Goal: Task Accomplishment & Management: Manage account settings

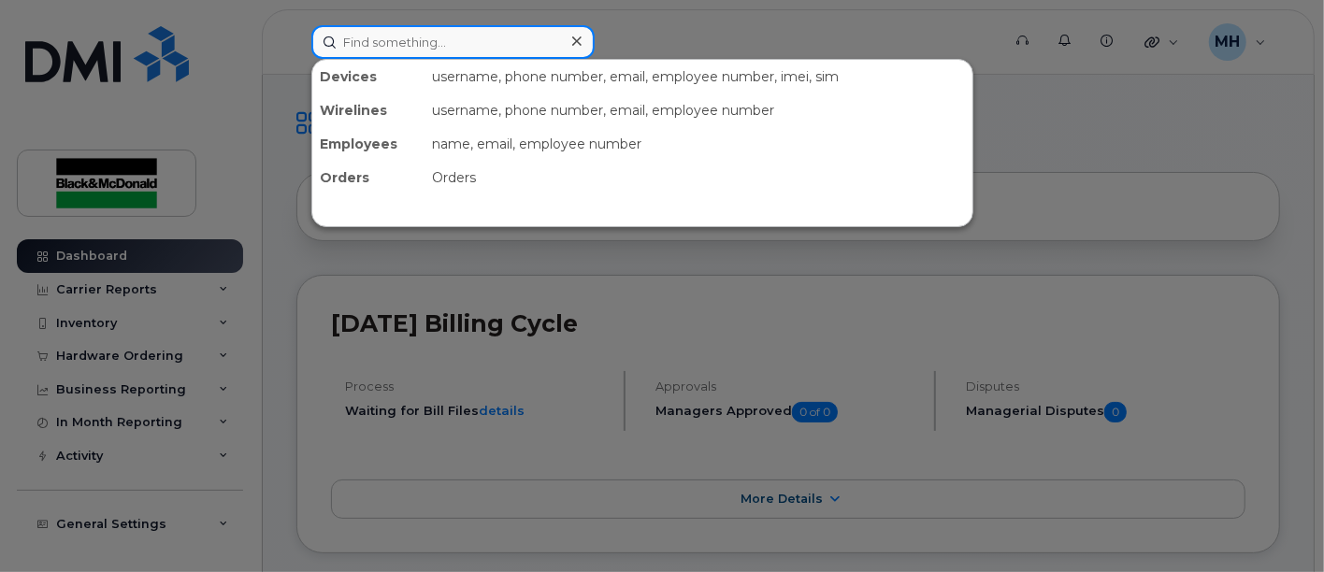
click at [496, 42] on input at bounding box center [452, 42] width 283 height 34
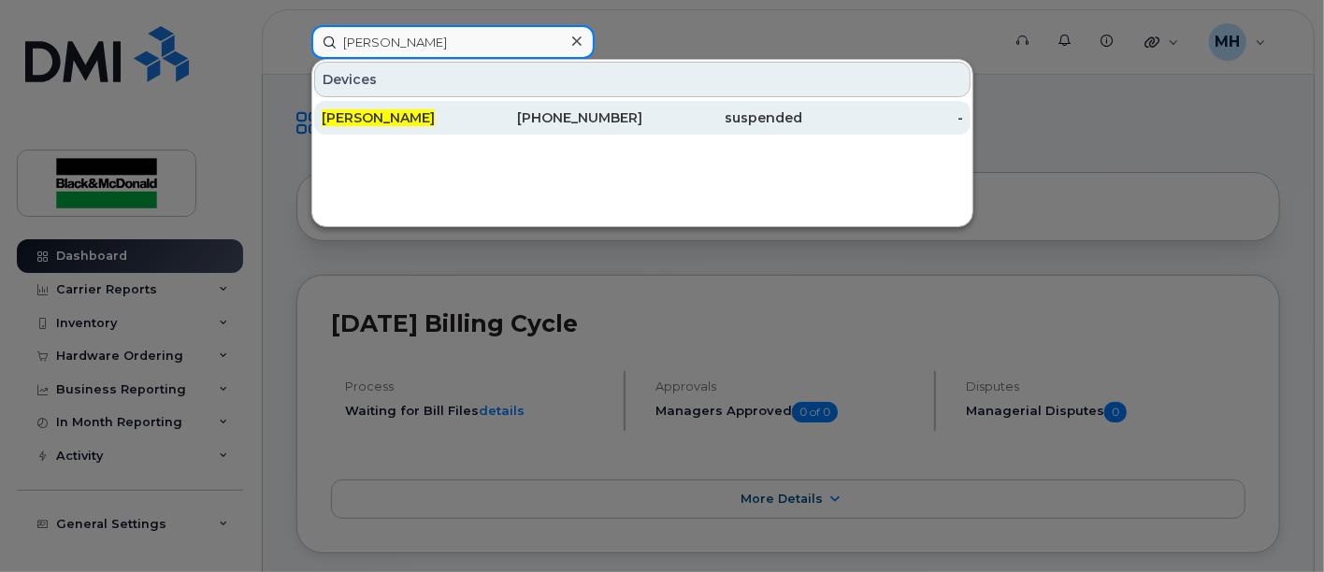
type input "[PERSON_NAME]"
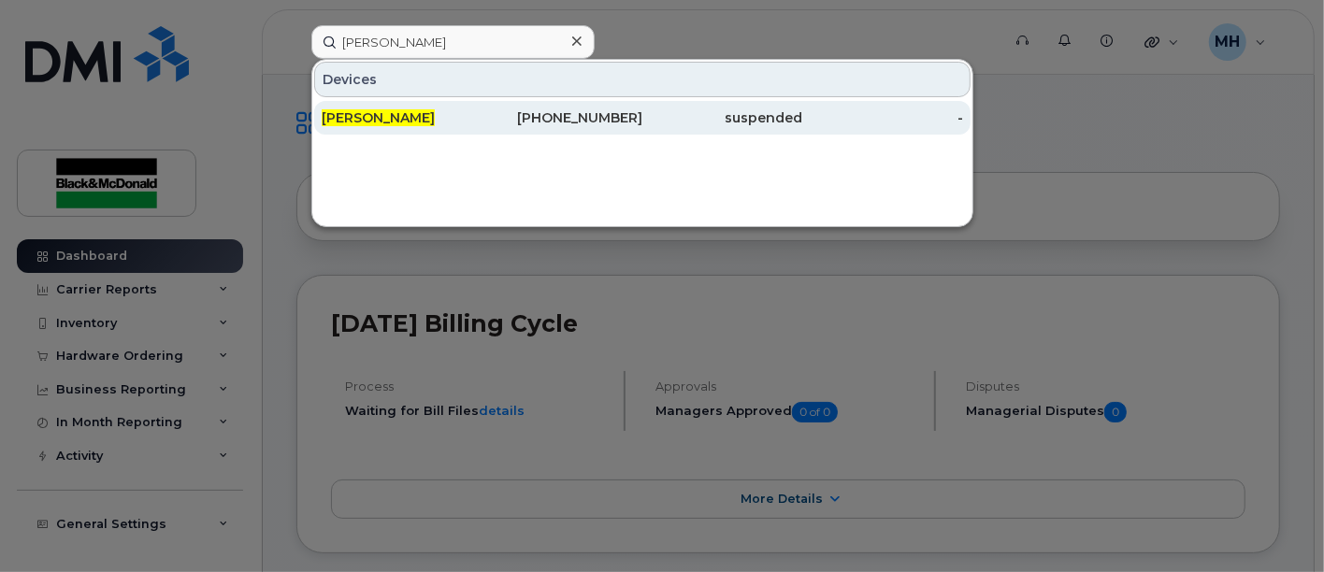
click at [355, 117] on span "[PERSON_NAME]" at bounding box center [378, 117] width 113 height 17
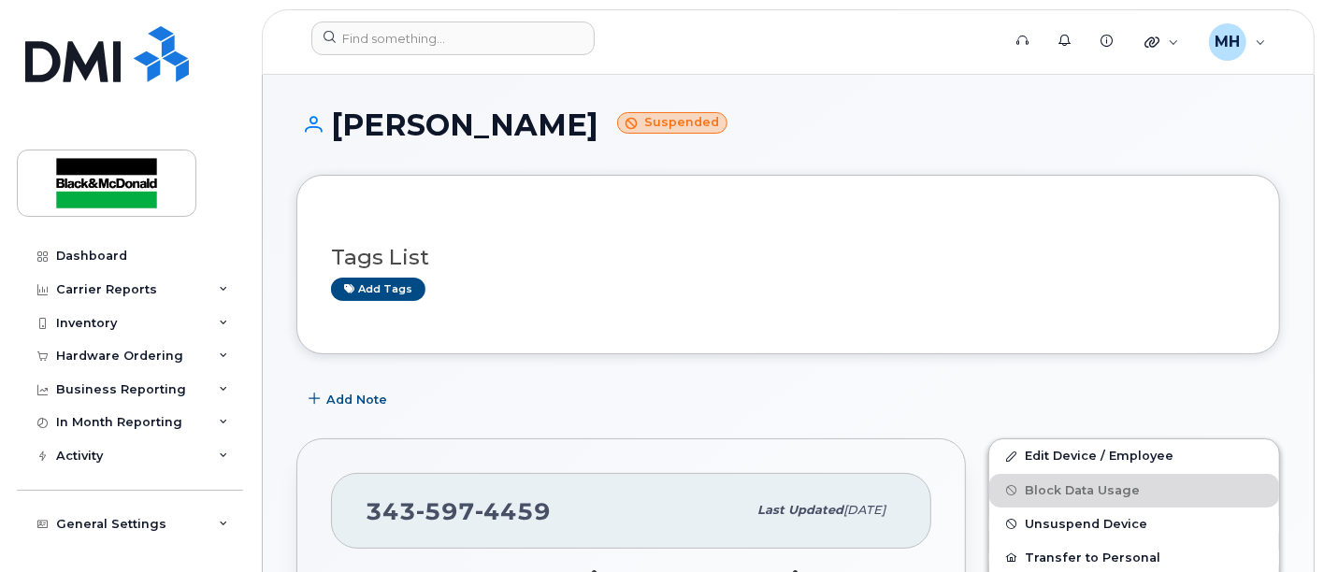
drag, startPoint x: 0, startPoint y: 0, endPoint x: 345, endPoint y: 119, distance: 364.8
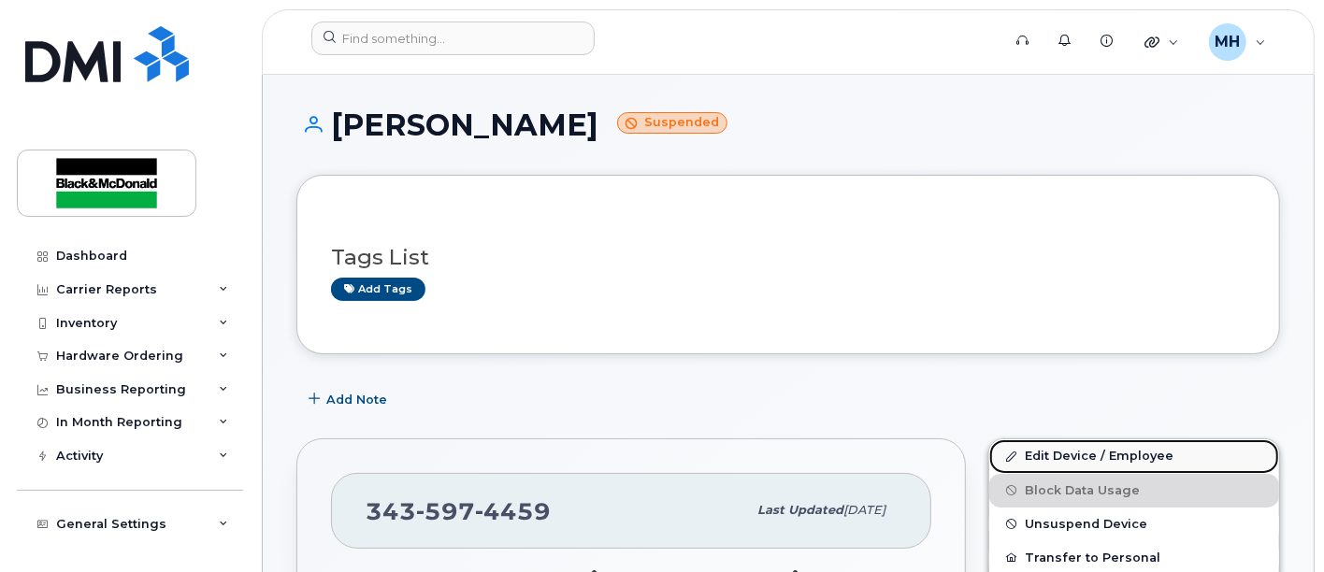
drag, startPoint x: 345, startPoint y: 119, endPoint x: 1076, endPoint y: 451, distance: 802.7
click at [1075, 451] on link "Edit Device / Employee" at bounding box center [1134, 456] width 290 height 34
click at [1076, 451] on link "Edit Device / Employee" at bounding box center [1134, 456] width 290 height 34
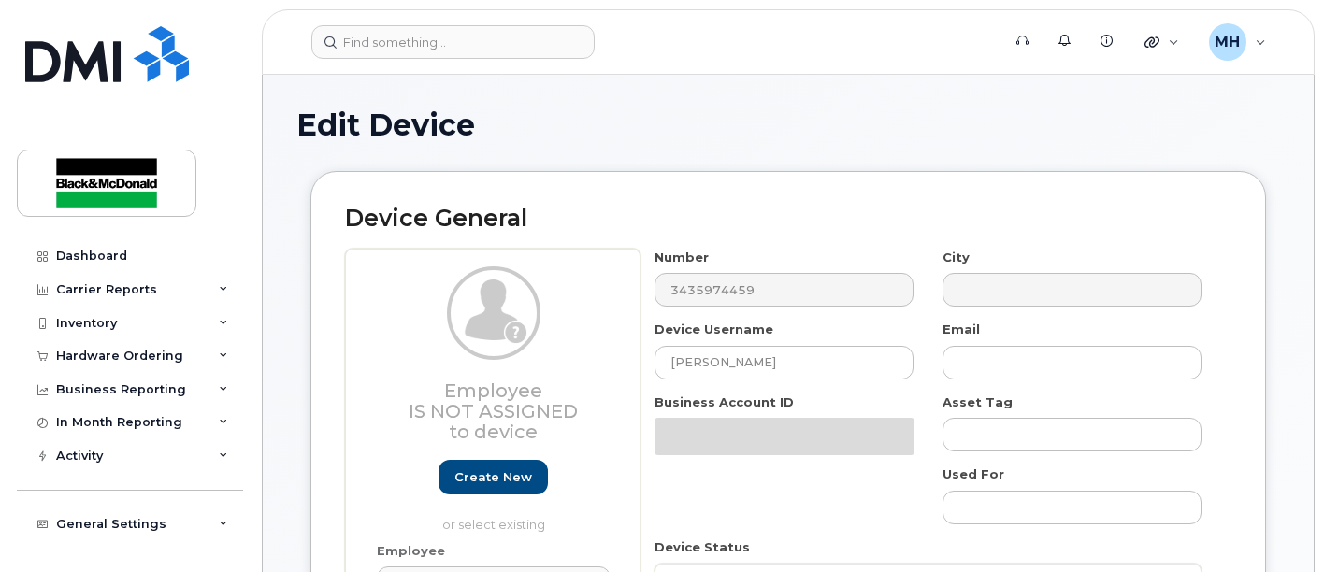
select select "9824896"
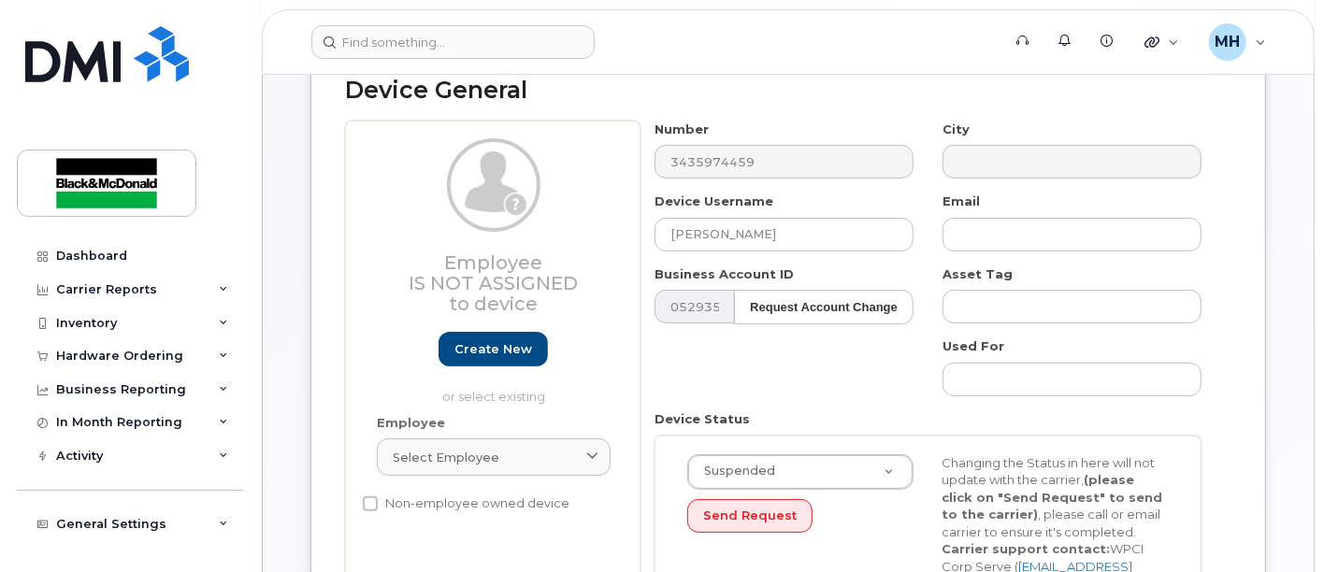
scroll to position [311, 0]
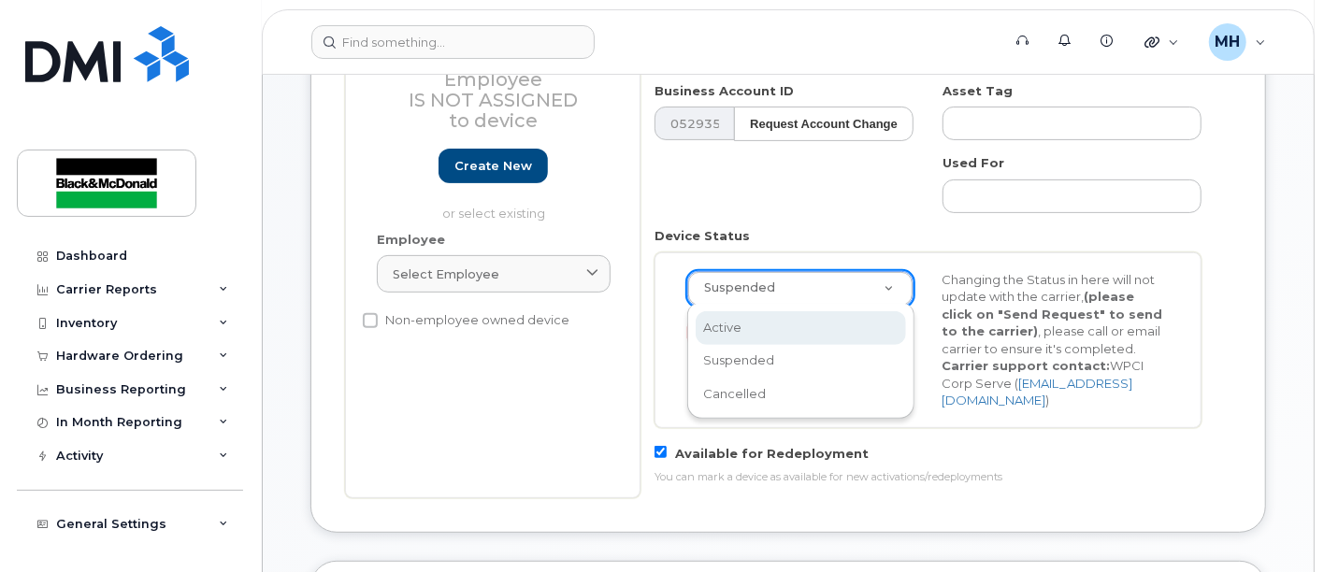
select select "active"
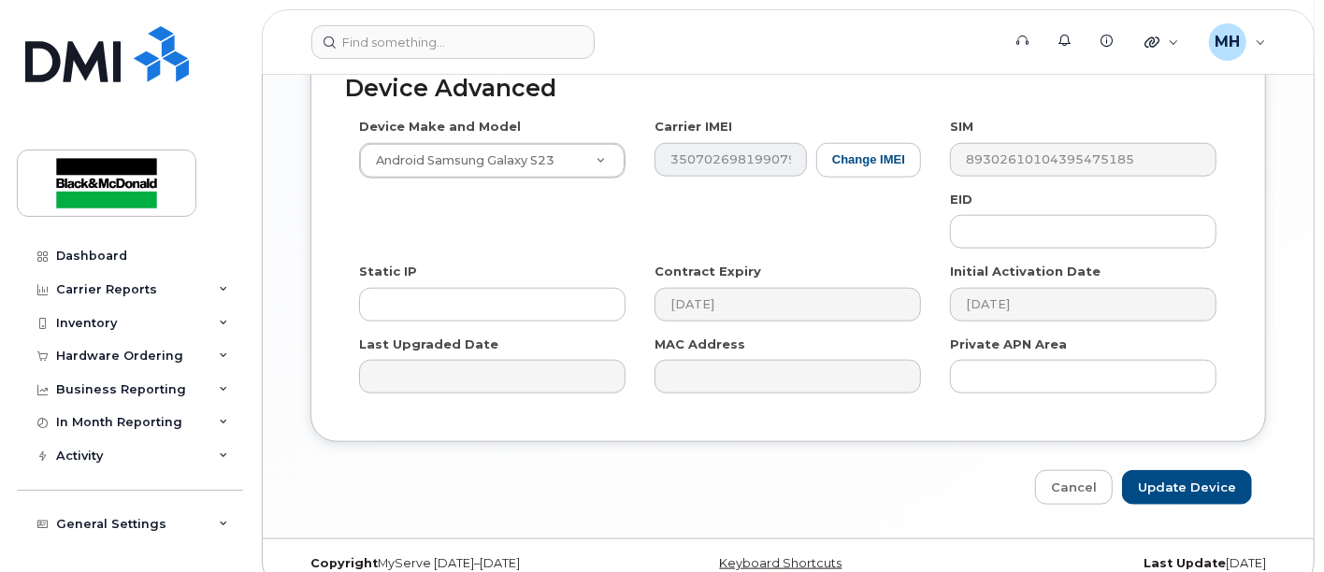
scroll to position [1157, 0]
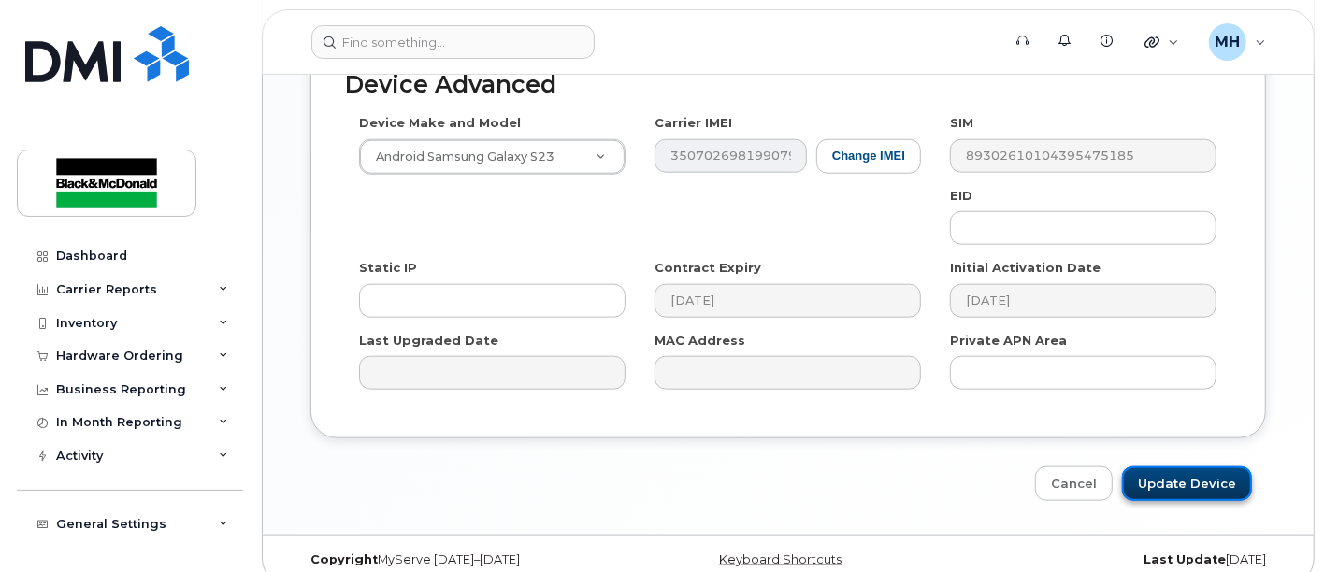
click at [1191, 466] on input "Update Device" at bounding box center [1187, 483] width 130 height 35
type input "Saving..."
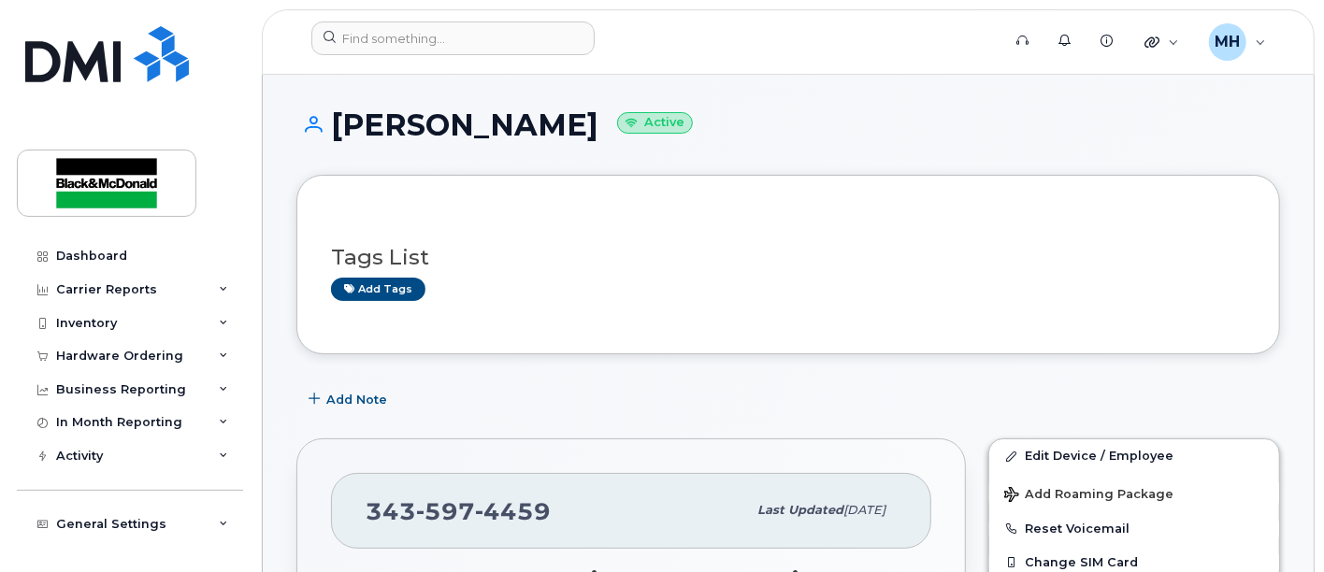
scroll to position [415, 0]
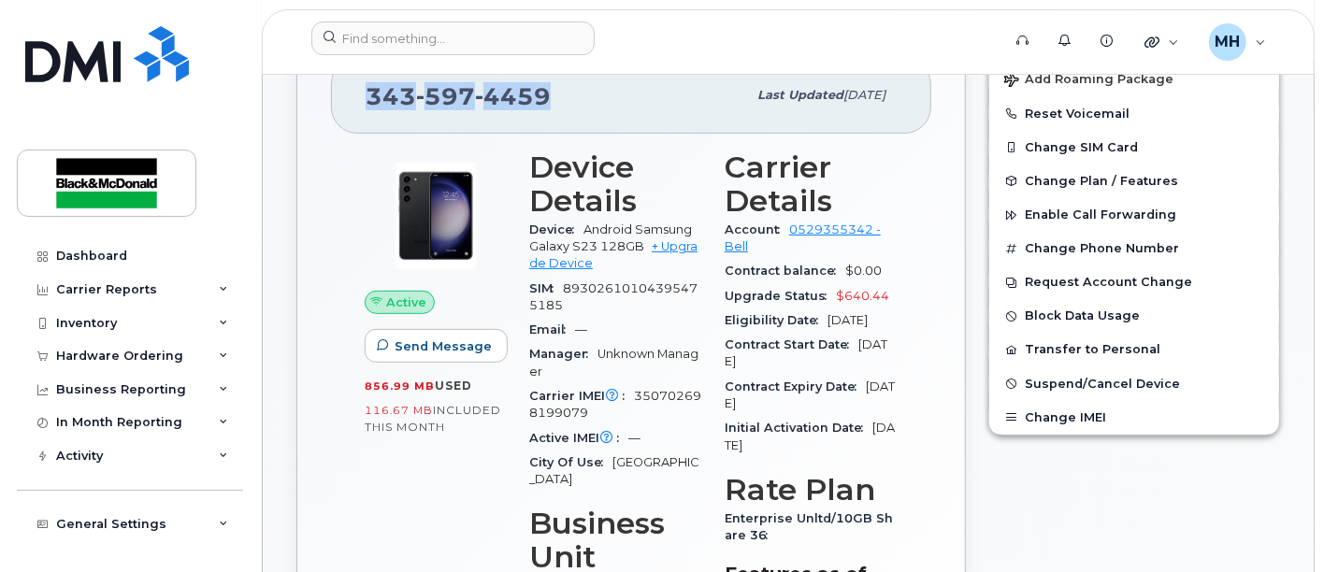
drag, startPoint x: 565, startPoint y: 103, endPoint x: 646, endPoint y: 88, distance: 82.7
click at [353, 100] on div "[PHONE_NUMBER] Last updated [DATE]" at bounding box center [631, 95] width 600 height 75
copy span "[PHONE_NUMBER]"
click at [651, 437] on div "Active IMEI Active IMEI is refreshed daily with a delay of up to 48 hours follo…" at bounding box center [615, 438] width 173 height 24
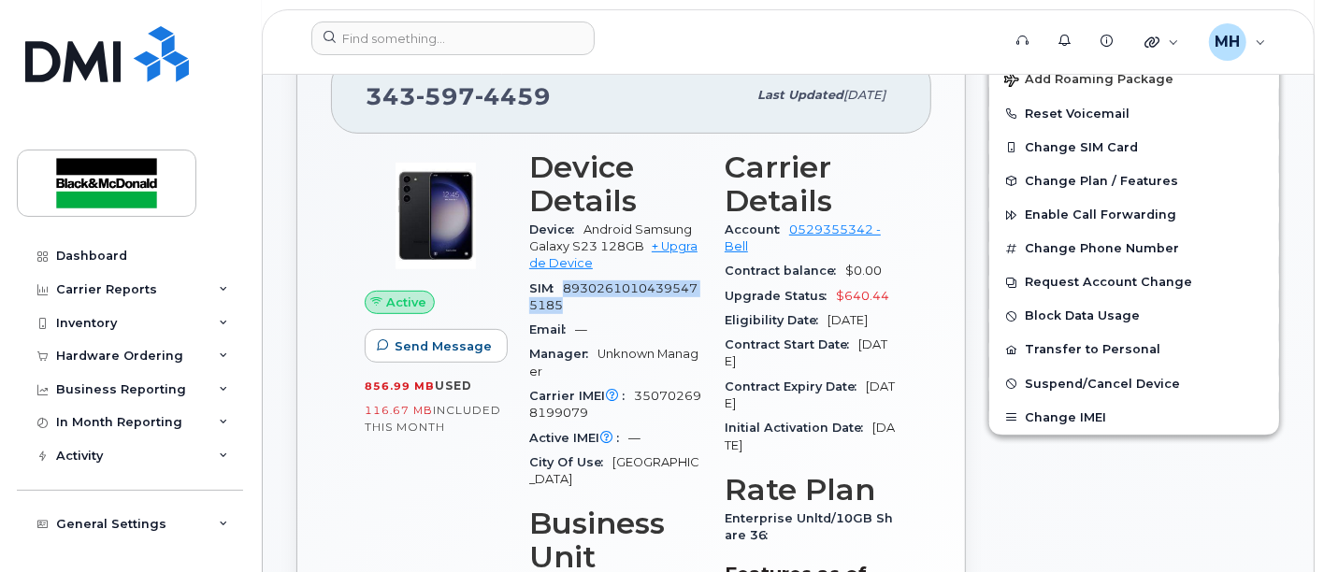
drag, startPoint x: 566, startPoint y: 287, endPoint x: 573, endPoint y: 297, distance: 12.7
click at [573, 297] on div "SIM [TECHNICAL_ID]" at bounding box center [615, 298] width 173 height 42
copy span "89302610104395475185"
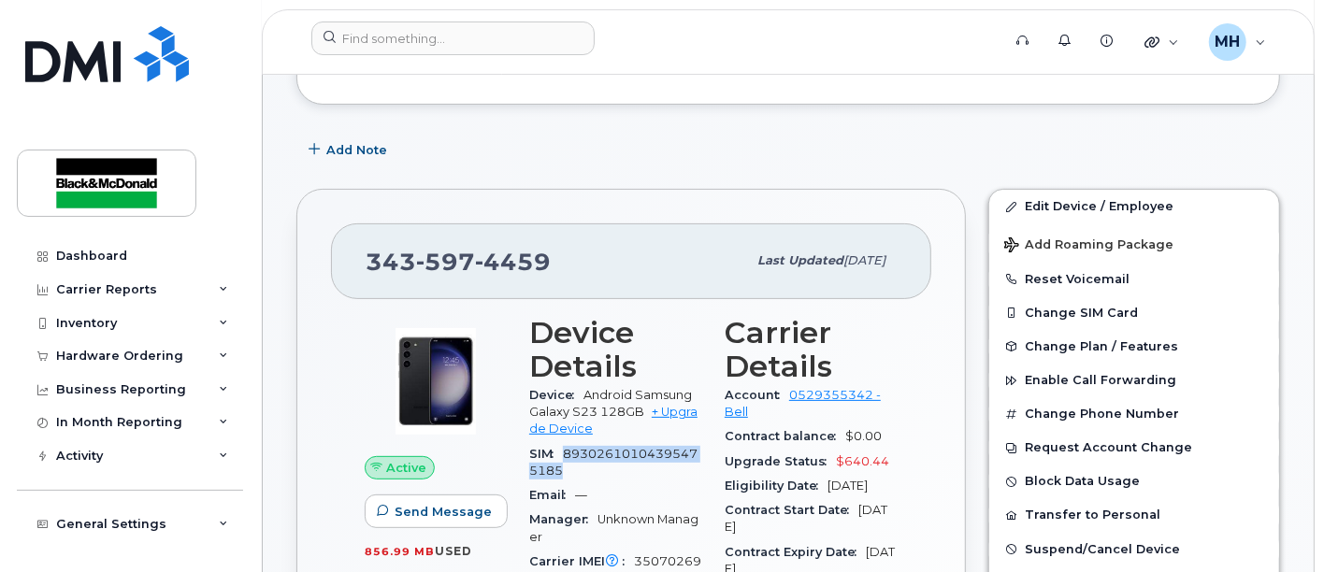
scroll to position [208, 0]
